Goal: Task Accomplishment & Management: Manage account settings

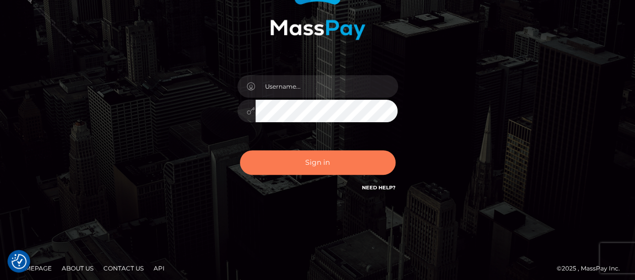
scroll to position [125, 0]
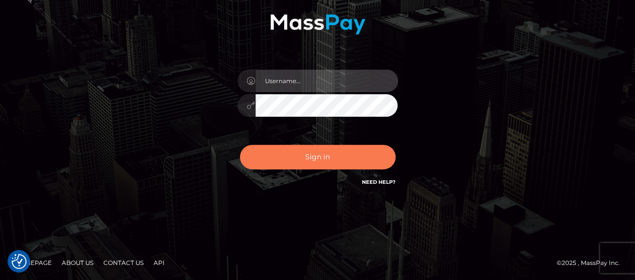
type input "[PERSON_NAME].Silversocial"
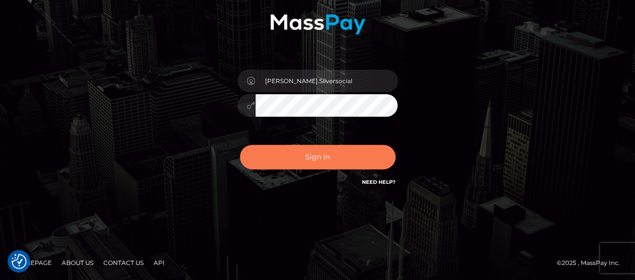
click at [326, 157] on button "Sign in" at bounding box center [318, 157] width 156 height 25
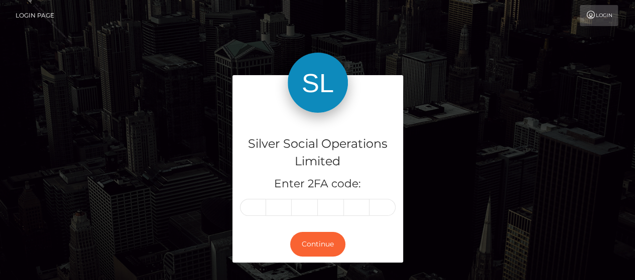
click at [250, 211] on input "text" at bounding box center [253, 207] width 26 height 17
type input "4"
type input "1"
type input "8"
type input "4"
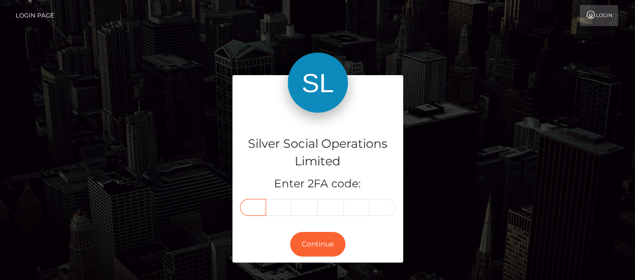
type input "4"
type input "1"
type input "2"
type input "8"
type input "4"
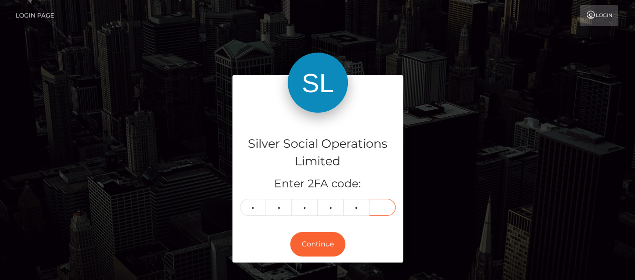
type input "2"
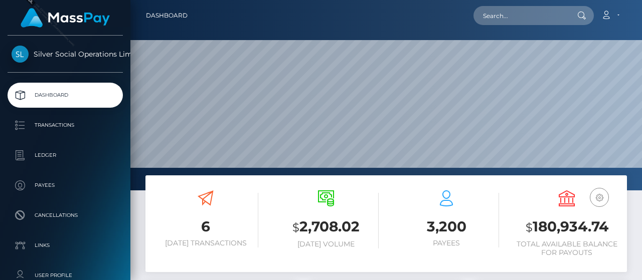
scroll to position [178, 150]
drag, startPoint x: 535, startPoint y: 227, endPoint x: 611, endPoint y: 225, distance: 76.3
click at [611, 225] on h3 "$ 180,934.74" at bounding box center [566, 227] width 105 height 21
copy h3 "180,934.74"
